Goal: Task Accomplishment & Management: Manage account settings

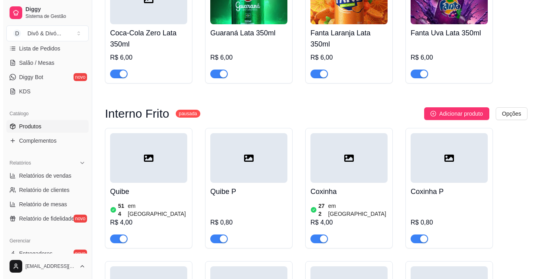
scroll to position [857, 0]
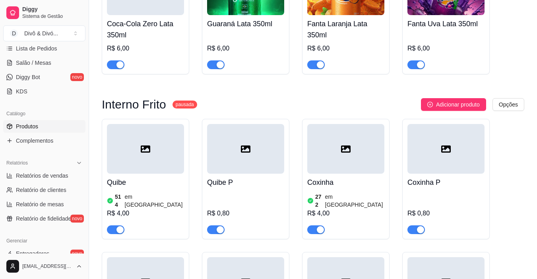
click at [136, 129] on div at bounding box center [145, 149] width 77 height 50
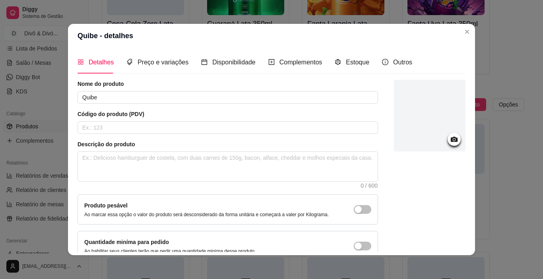
click at [450, 139] on icon at bounding box center [454, 139] width 9 height 9
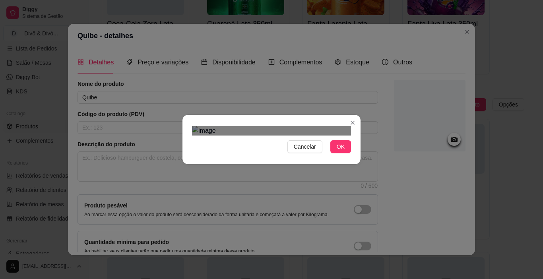
click at [355, 156] on div "Cancelar OK" at bounding box center [271, 139] width 178 height 33
click at [178, 47] on div "Cancelar OK" at bounding box center [271, 139] width 543 height 279
click at [334, 153] on button "OK" at bounding box center [340, 146] width 21 height 13
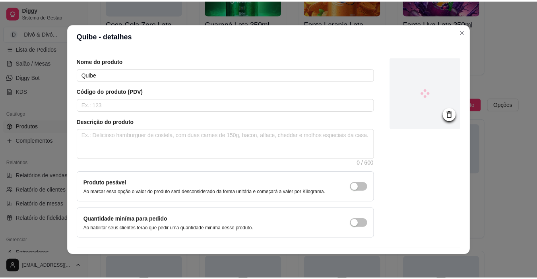
scroll to position [45, 0]
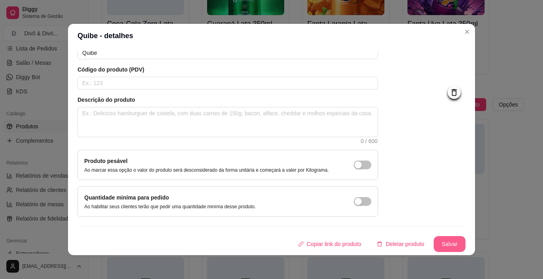
click at [439, 243] on button "Salvar" at bounding box center [450, 244] width 32 height 16
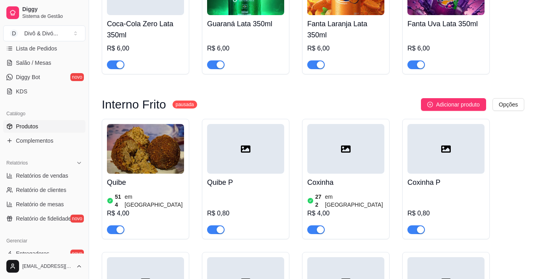
click at [262, 174] on div "Quibe P R$ 0,80" at bounding box center [245, 204] width 77 height 60
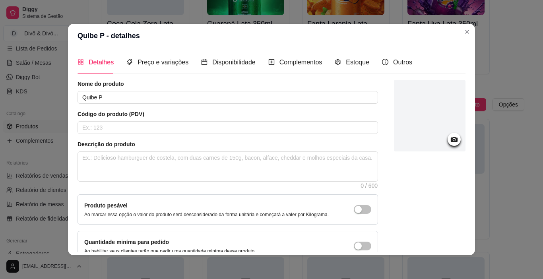
click at [450, 143] on icon at bounding box center [454, 139] width 9 height 9
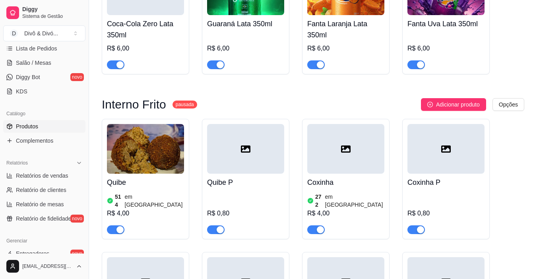
click at [339, 177] on h4 "Coxinha" at bounding box center [345, 182] width 77 height 11
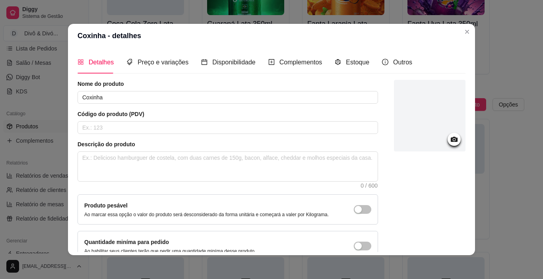
click at [451, 138] on icon at bounding box center [454, 139] width 7 height 5
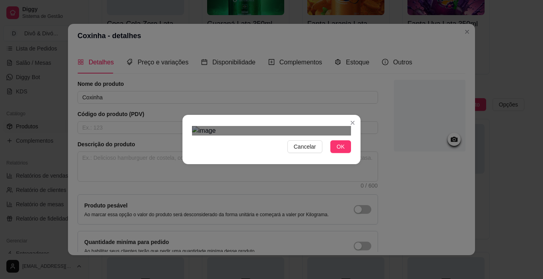
click at [356, 156] on div "Cancelar OK" at bounding box center [271, 139] width 178 height 33
click at [198, 159] on div "Use the arrow keys to move the north west drag handle to change the crop select…" at bounding box center [198, 159] width 0 height 0
click at [184, 123] on div "Cancelar OK" at bounding box center [271, 139] width 178 height 33
click at [182, 123] on div "Cancelar OK" at bounding box center [271, 139] width 178 height 33
click at [179, 40] on div "Cancelar OK" at bounding box center [271, 139] width 543 height 279
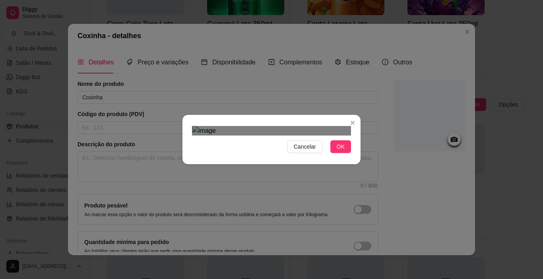
click at [178, 40] on header "Coxinha - detalhes" at bounding box center [271, 36] width 407 height 24
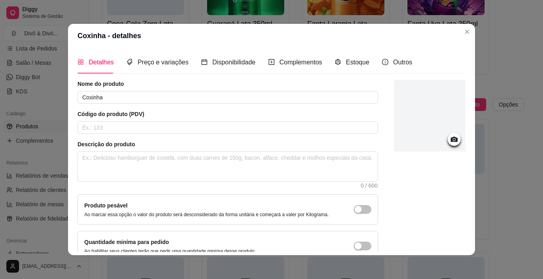
click at [450, 138] on icon at bounding box center [454, 139] width 9 height 9
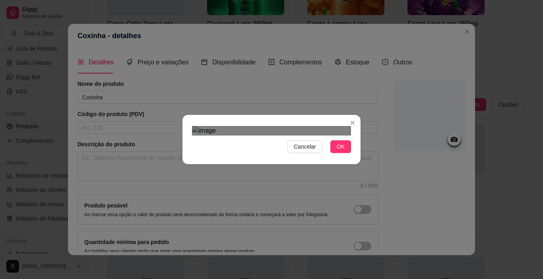
click at [347, 205] on div "Use the arrow keys to move the crop selection area" at bounding box center [275, 236] width 150 height 150
click at [186, 123] on div "Cancelar OK" at bounding box center [271, 139] width 178 height 33
click at [337, 151] on span "OK" at bounding box center [341, 146] width 8 height 9
